Goal: Navigation & Orientation: Find specific page/section

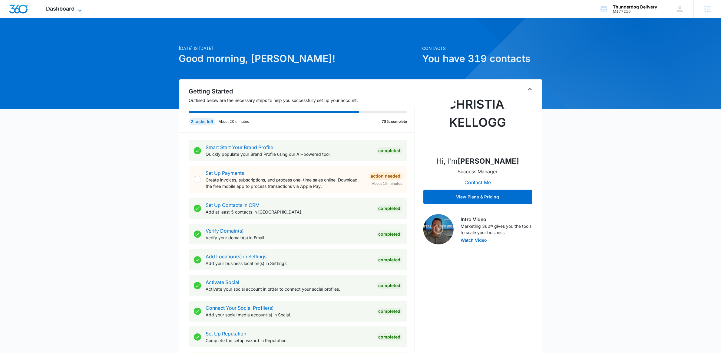
click at [59, 9] on span "Dashboard" at bounding box center [60, 8] width 28 height 6
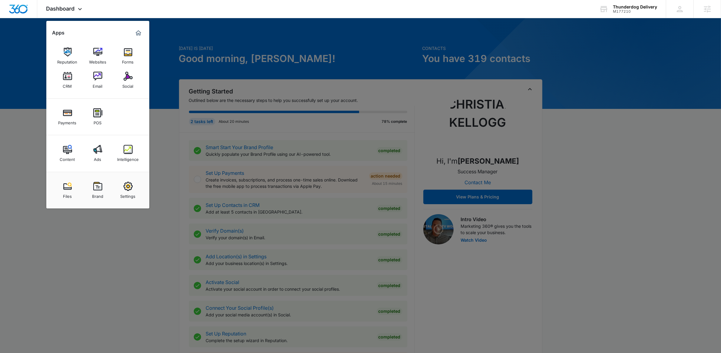
click at [303, 59] on div at bounding box center [360, 176] width 721 height 353
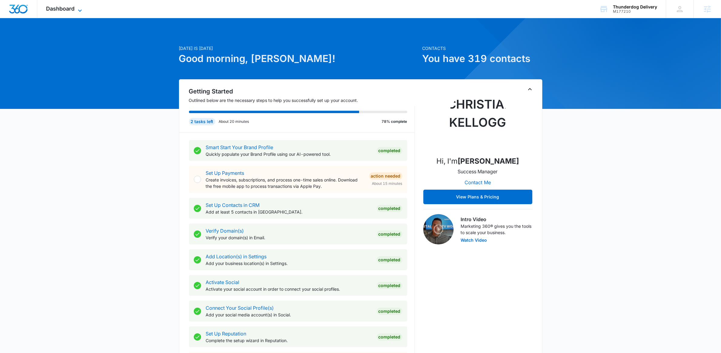
click at [74, 6] on span "Dashboard" at bounding box center [60, 8] width 28 height 6
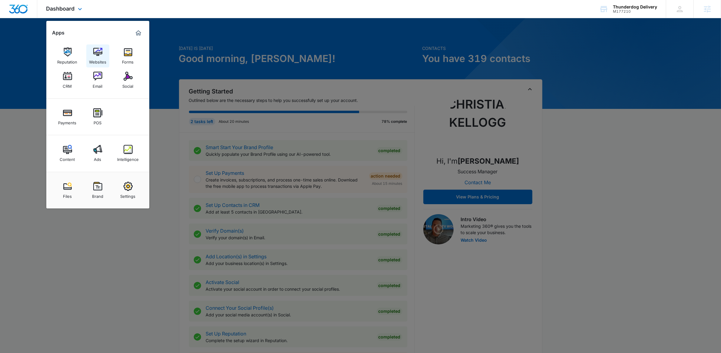
click at [95, 51] on img at bounding box center [97, 52] width 9 height 9
